Goal: Book appointment/travel/reservation

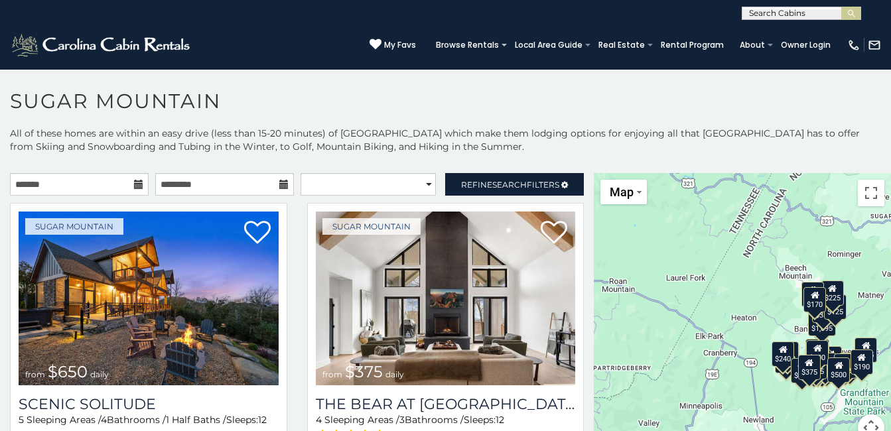
click at [135, 182] on icon at bounding box center [138, 184] width 9 height 9
click at [136, 183] on icon at bounding box center [138, 184] width 9 height 9
click at [134, 186] on icon at bounding box center [138, 184] width 9 height 9
click at [509, 184] on span "Search" at bounding box center [509, 185] width 34 height 10
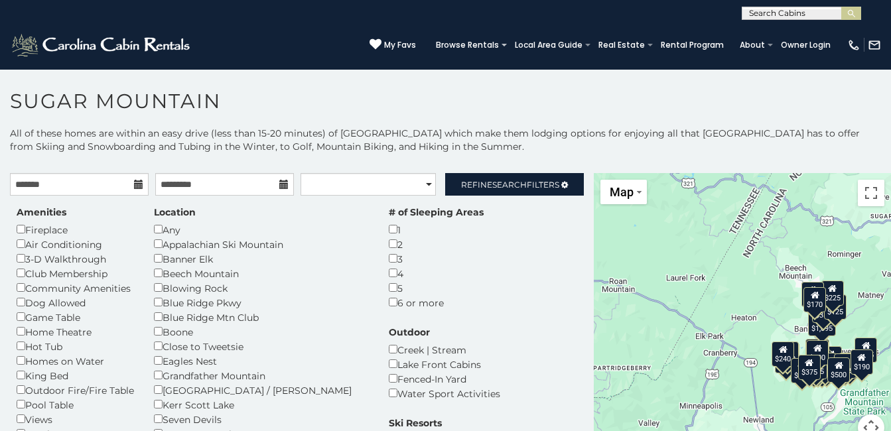
click at [140, 188] on icon at bounding box center [138, 184] width 9 height 9
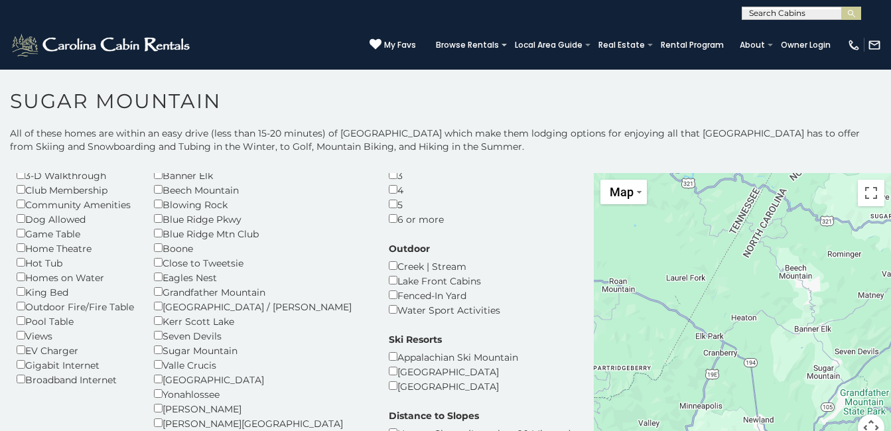
scroll to position [84, 0]
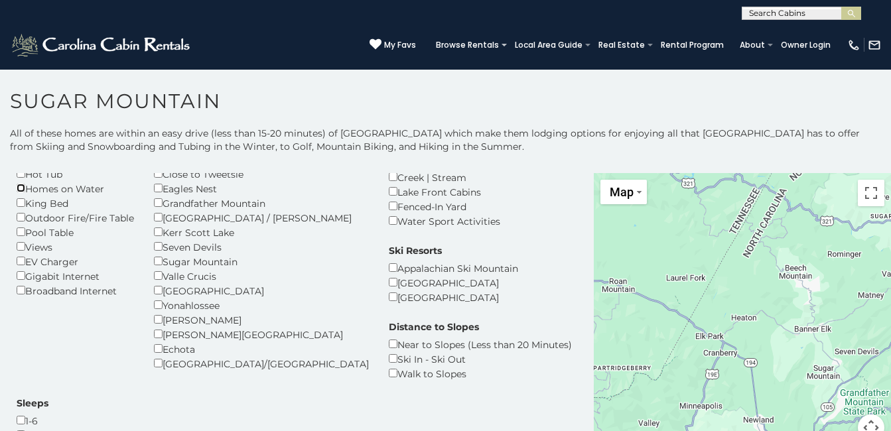
scroll to position [177, 0]
